Goal: Information Seeking & Learning: Learn about a topic

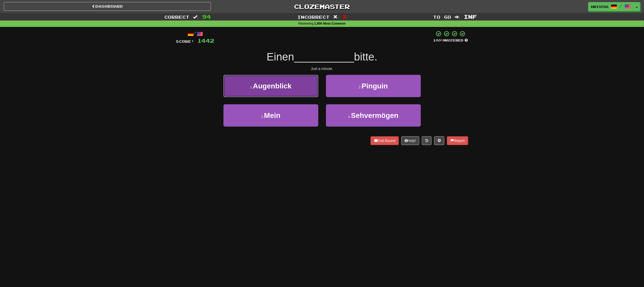
click at [297, 89] on button "1 . Augenblick" at bounding box center [270, 86] width 95 height 22
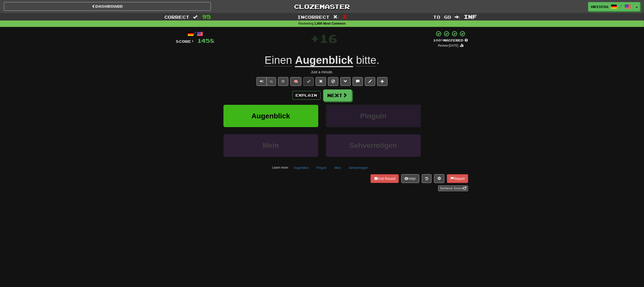
click at [353, 121] on button "Pinguin" at bounding box center [373, 116] width 95 height 22
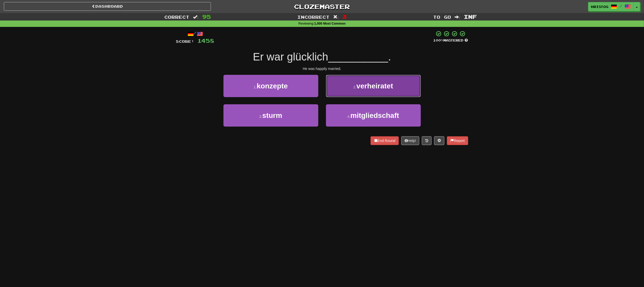
click at [344, 87] on button "2 . verheiratet" at bounding box center [373, 86] width 95 height 22
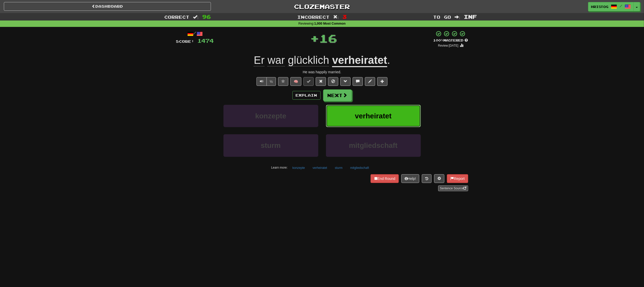
click at [386, 115] on span "verheiratet" at bounding box center [373, 116] width 37 height 8
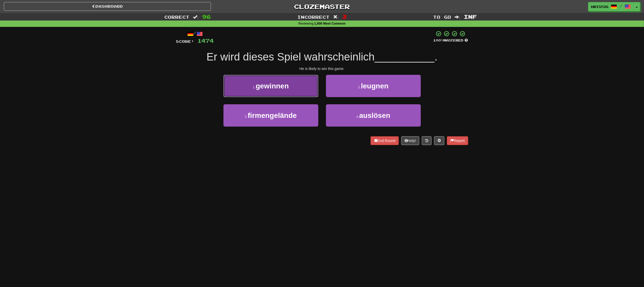
click at [303, 95] on button "1 . gewinnen" at bounding box center [270, 86] width 95 height 22
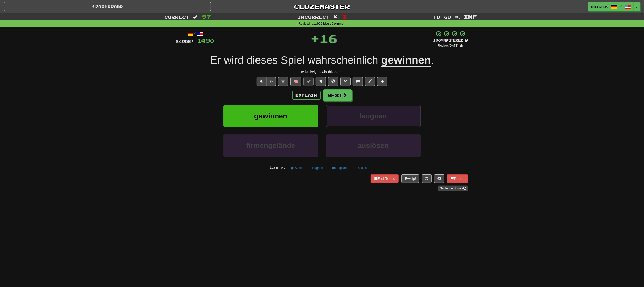
click at [394, 114] on button "leugnen" at bounding box center [373, 116] width 95 height 22
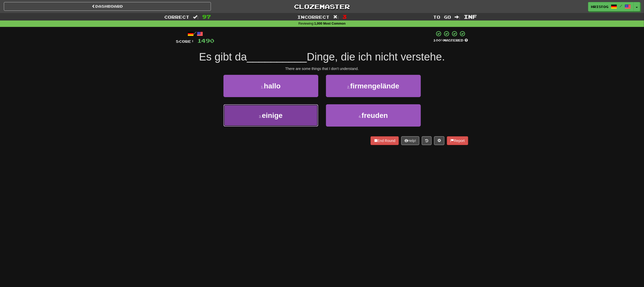
click at [299, 118] on button "3 . einige" at bounding box center [270, 115] width 95 height 22
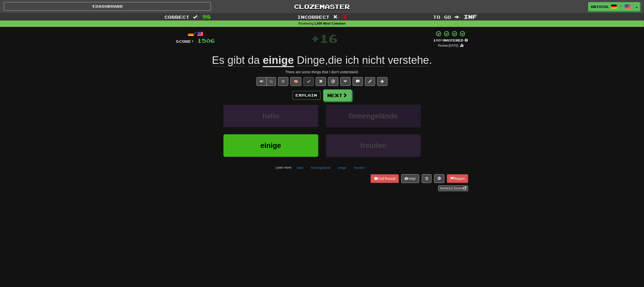
click at [396, 117] on span "firmengelände" at bounding box center [373, 116] width 49 height 8
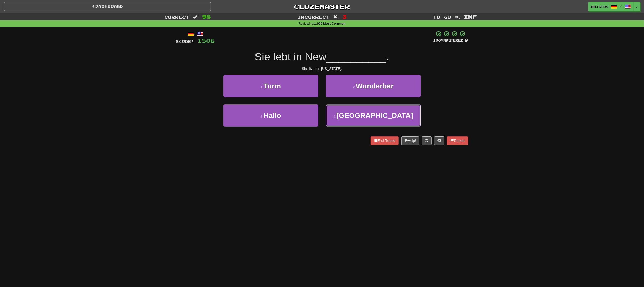
click at [396, 117] on button "4 . [GEOGRAPHIC_DATA]" at bounding box center [373, 115] width 95 height 22
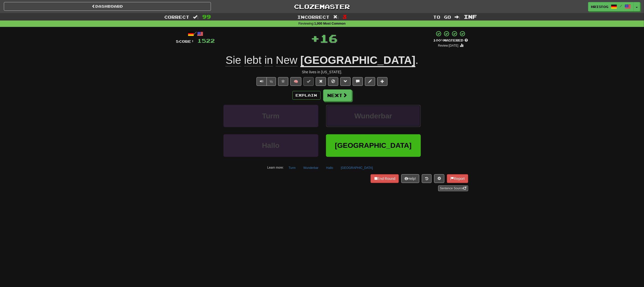
click at [399, 112] on button "Wunderbar" at bounding box center [373, 116] width 95 height 22
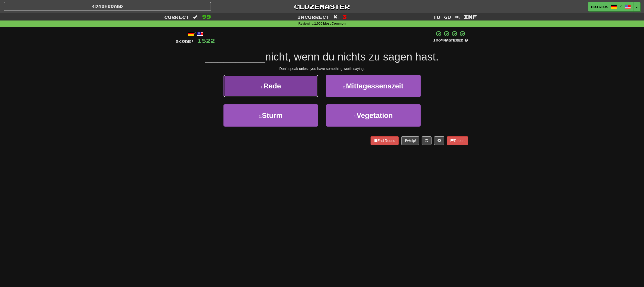
click at [300, 92] on button "1 . Rede" at bounding box center [270, 86] width 95 height 22
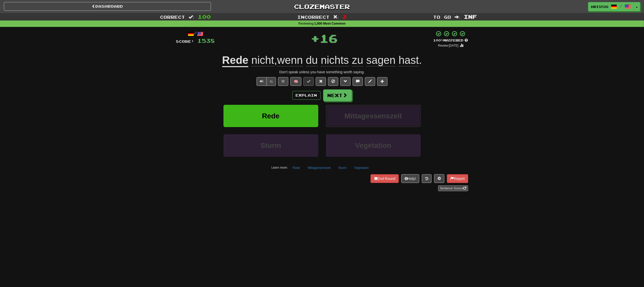
click at [399, 121] on button "Mittagessenszeit" at bounding box center [373, 116] width 95 height 22
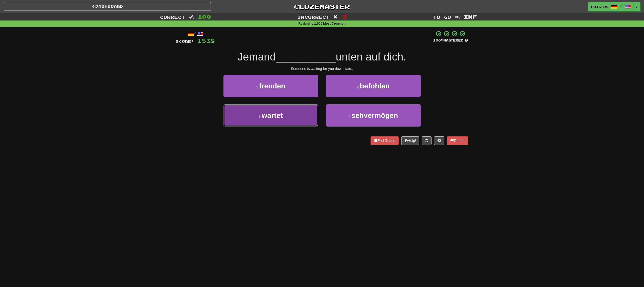
click at [304, 113] on button "3 . wartet" at bounding box center [270, 115] width 95 height 22
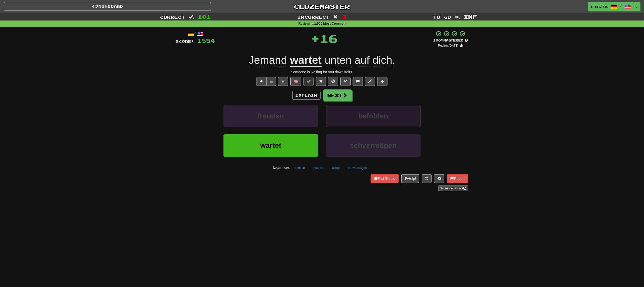
click at [374, 116] on span "befohlen" at bounding box center [373, 116] width 30 height 8
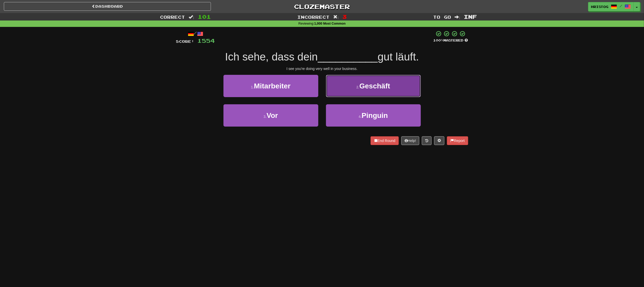
click at [386, 84] on span "Geschäft" at bounding box center [374, 86] width 31 height 8
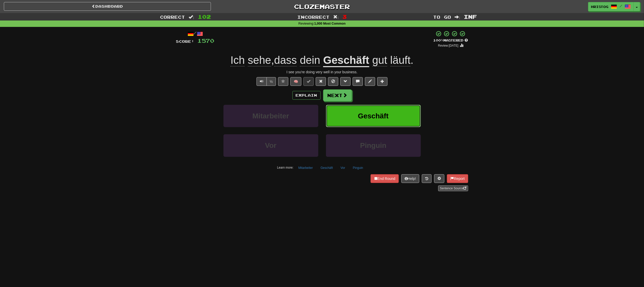
click at [403, 113] on button "Geschäft" at bounding box center [373, 116] width 95 height 22
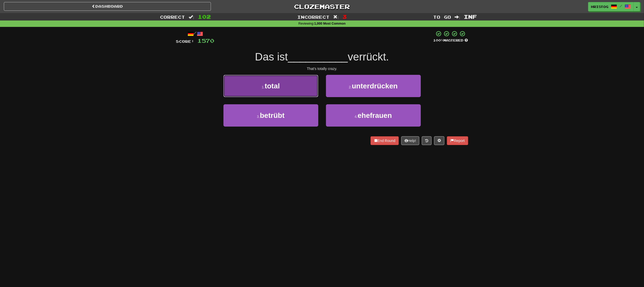
click at [297, 84] on button "1 . total" at bounding box center [270, 86] width 95 height 22
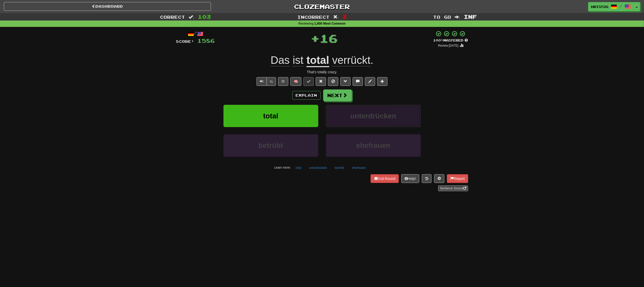
click at [391, 113] on span "unterdrücken" at bounding box center [373, 116] width 46 height 8
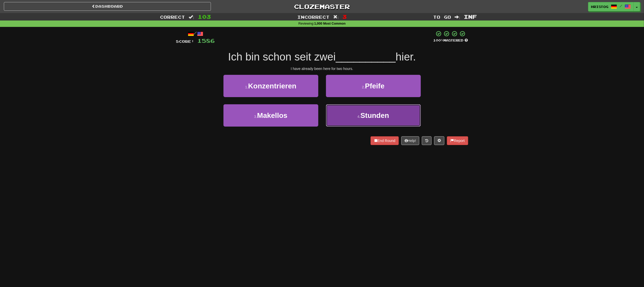
click at [352, 118] on button "4 . Stunden" at bounding box center [373, 115] width 95 height 22
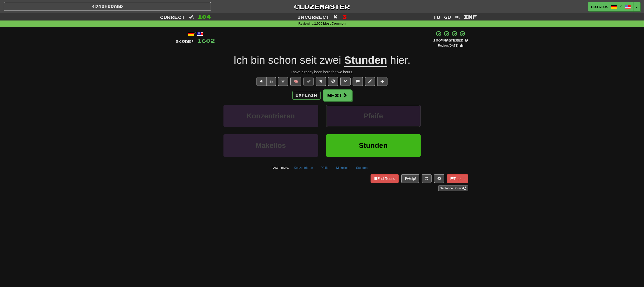
click at [398, 116] on button "Pfeife" at bounding box center [373, 116] width 95 height 22
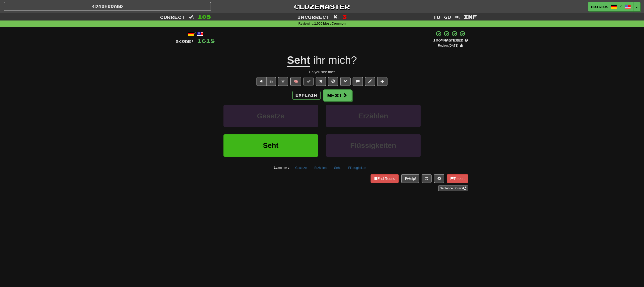
click at [366, 104] on div "Explain Next Gesetze Erzählen Seht Flüssigkeiten Learn more: Gesetze Erzählen S…" at bounding box center [322, 130] width 292 height 82
click at [373, 112] on span "Erzählen" at bounding box center [373, 116] width 30 height 8
